Goal: Task Accomplishment & Management: Manage account settings

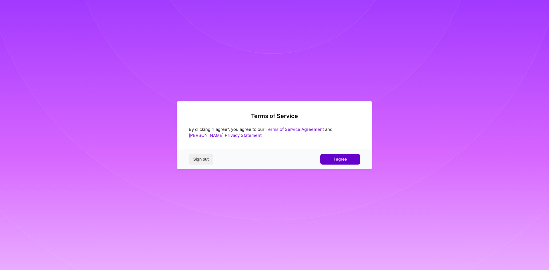
click at [342, 155] on button "I agree" at bounding box center [340, 159] width 40 height 10
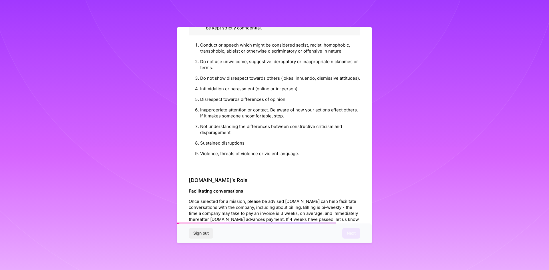
scroll to position [610, 0]
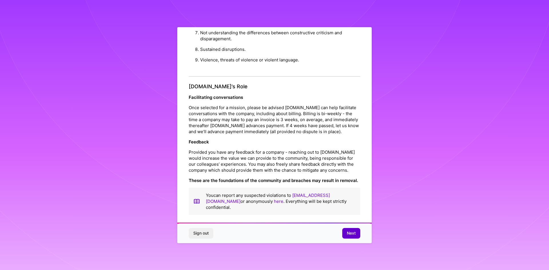
click at [348, 234] on span "Next" at bounding box center [351, 234] width 9 height 6
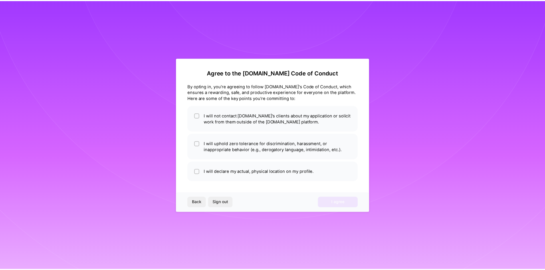
scroll to position [0, 0]
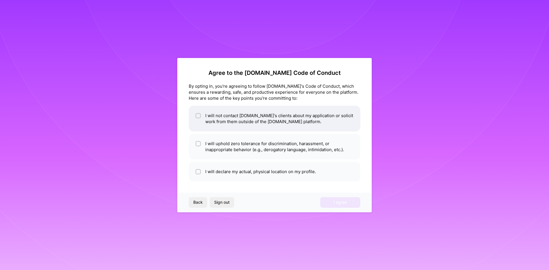
click at [197, 116] on input "checkbox" at bounding box center [199, 116] width 4 height 4
checkbox input "true"
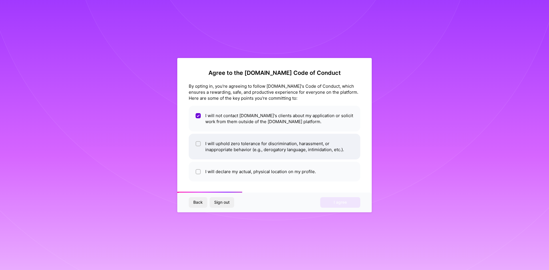
click at [197, 144] on input "checkbox" at bounding box center [199, 144] width 4 height 4
checkbox input "true"
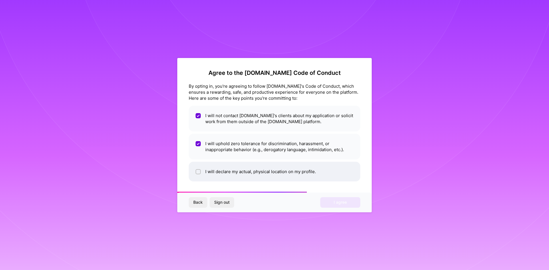
click at [199, 171] on input "checkbox" at bounding box center [199, 172] width 4 height 4
checkbox input "true"
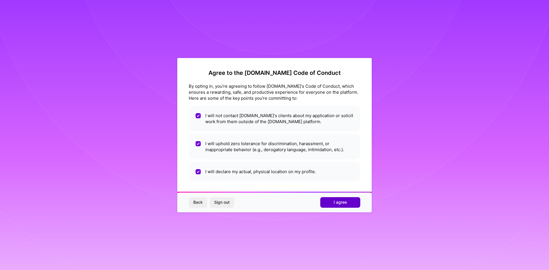
click at [347, 204] on button "I agree" at bounding box center [340, 202] width 40 height 10
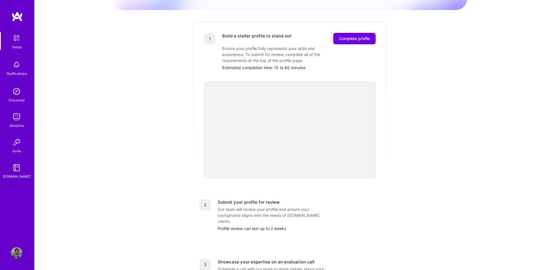
scroll to position [50, 0]
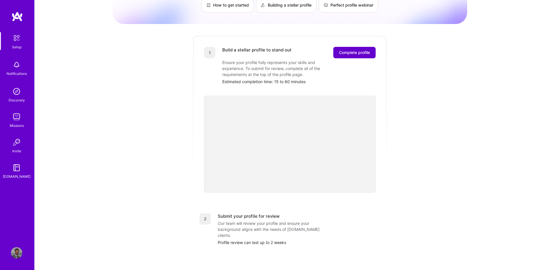
click at [341, 47] on button "Complete profile" at bounding box center [354, 52] width 42 height 11
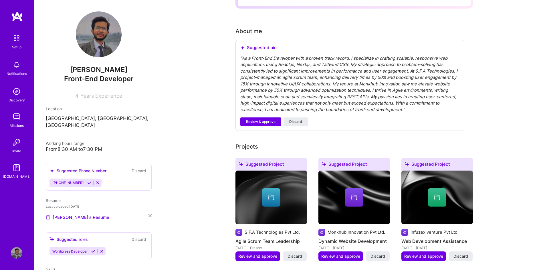
scroll to position [143, 0]
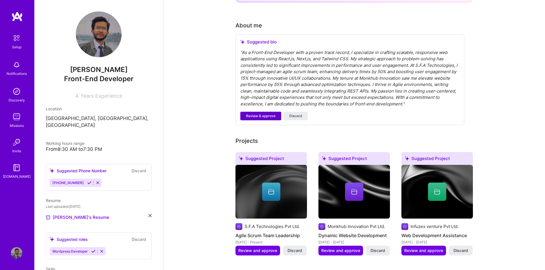
click at [254, 114] on span "Review & approve" at bounding box center [260, 116] width 29 height 5
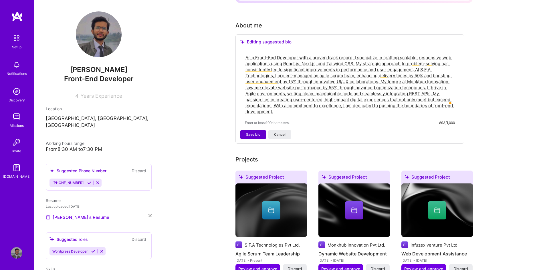
click at [250, 132] on span "Save bio" at bounding box center [253, 134] width 14 height 5
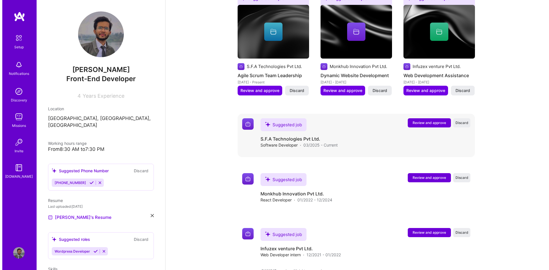
scroll to position [229, 0]
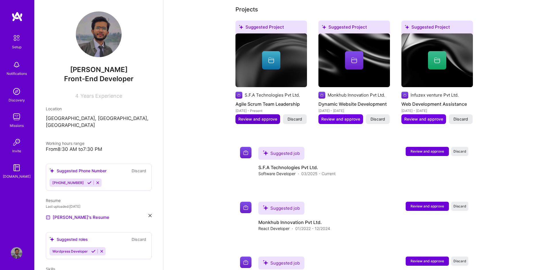
click at [249, 116] on span "Review and approve" at bounding box center [257, 119] width 39 height 6
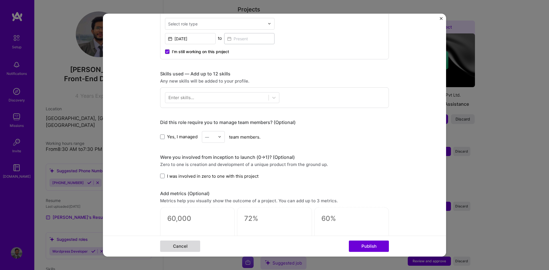
click at [181, 245] on button "Cancel" at bounding box center [180, 246] width 40 height 11
